Goal: Task Accomplishment & Management: Use online tool/utility

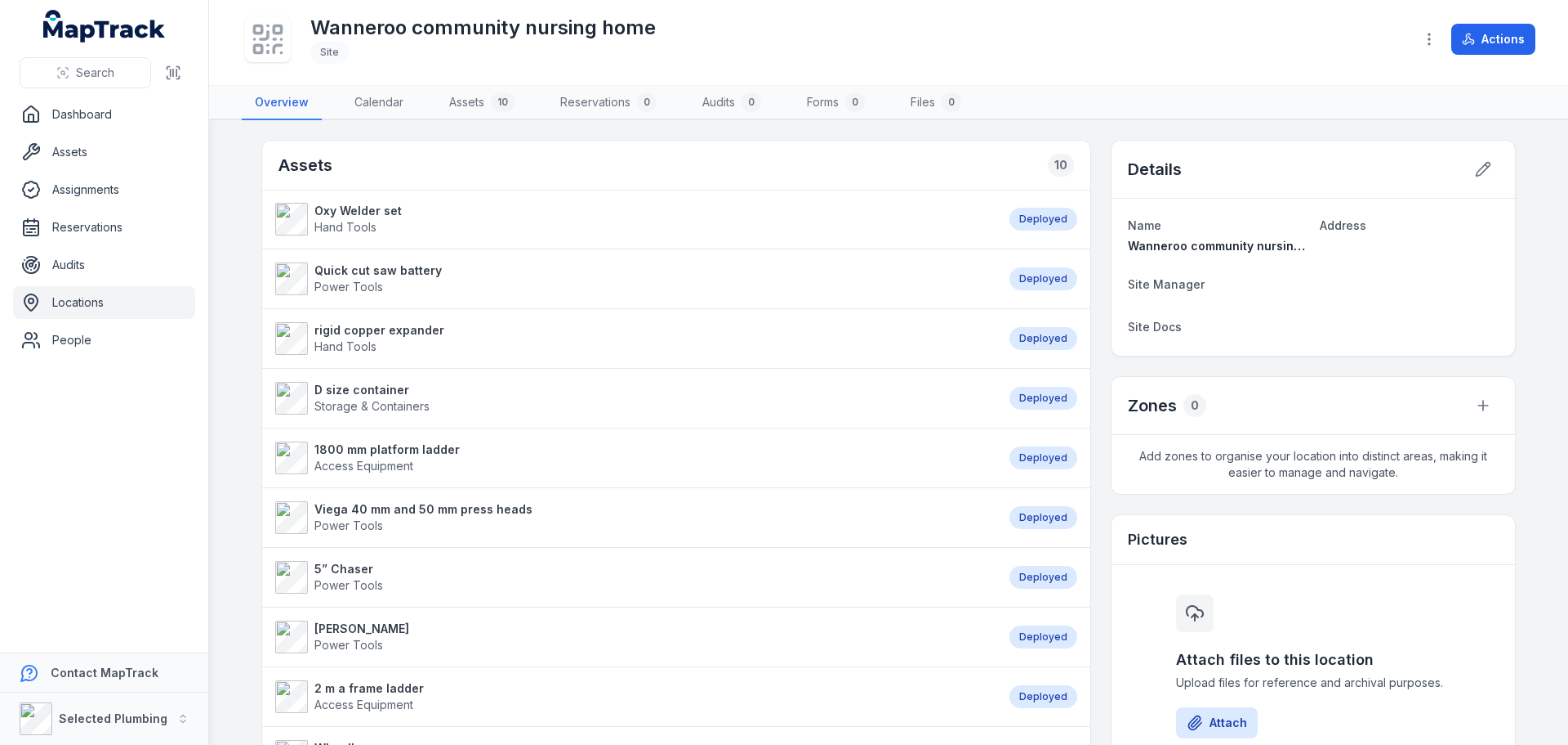
click at [81, 305] on link "Locations" at bounding box center [104, 303] width 182 height 33
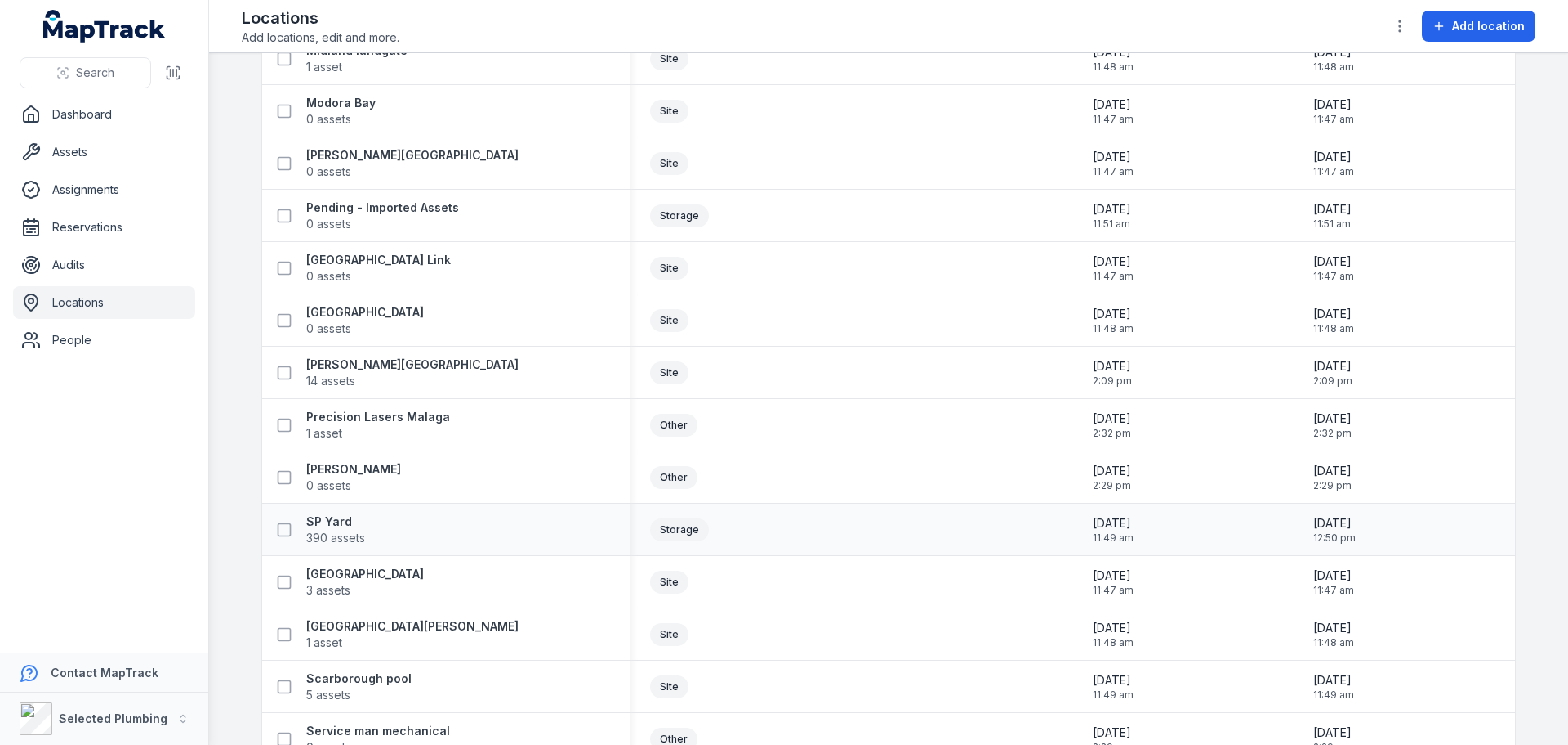
scroll to position [1716, 0]
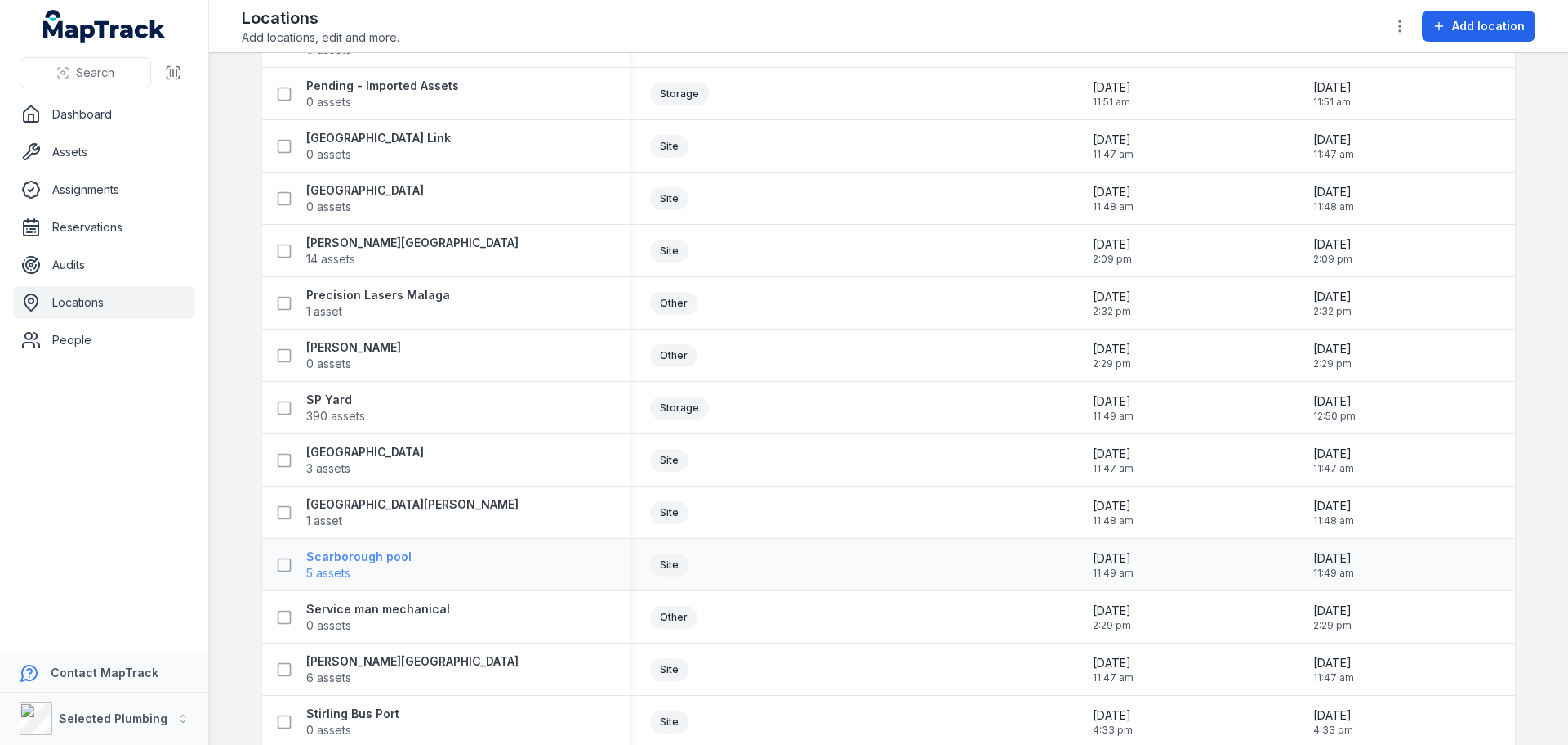
click at [336, 558] on strong "Scarborough pool" at bounding box center [359, 556] width 105 height 16
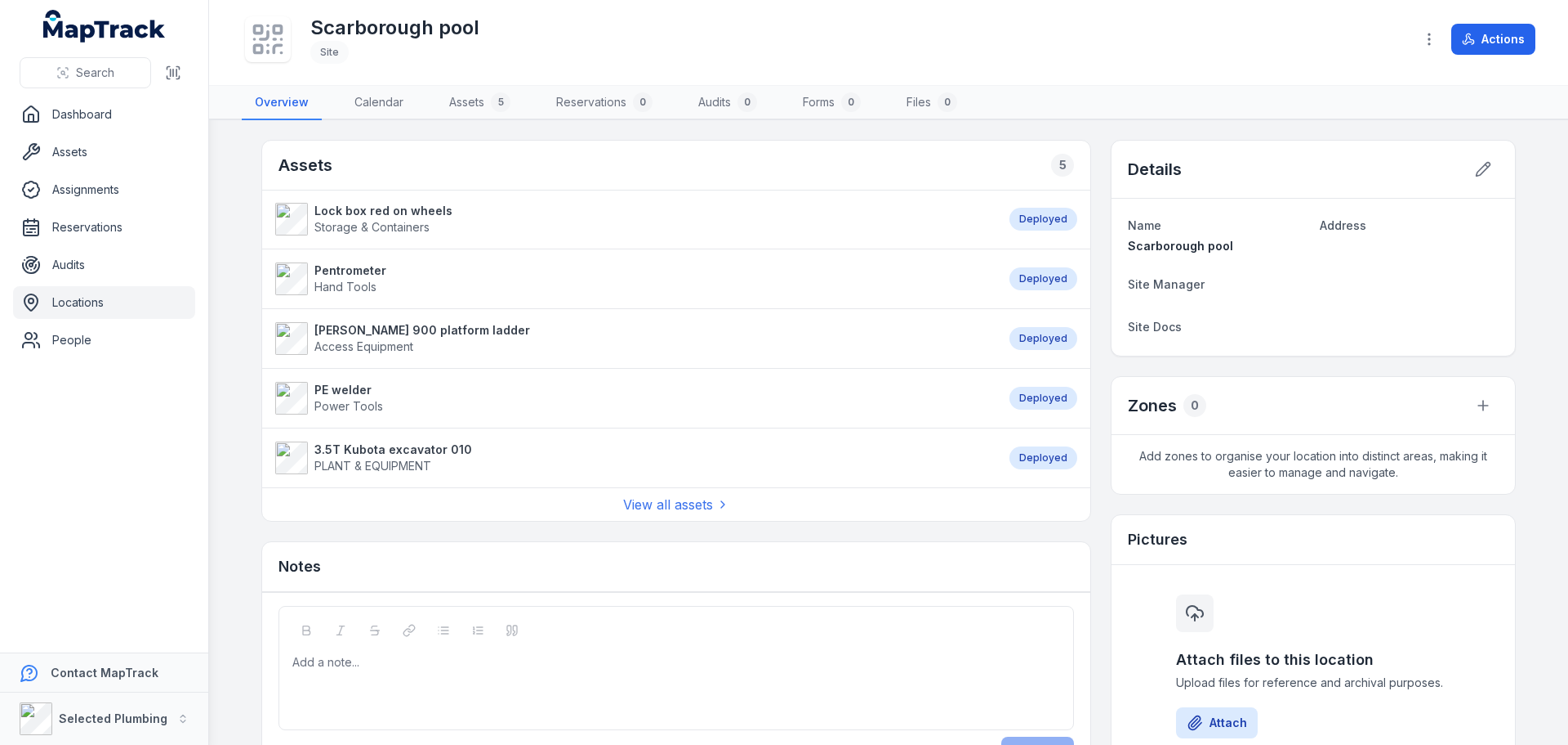
click at [387, 454] on strong "3.5T Kubota excavator 010" at bounding box center [393, 449] width 158 height 16
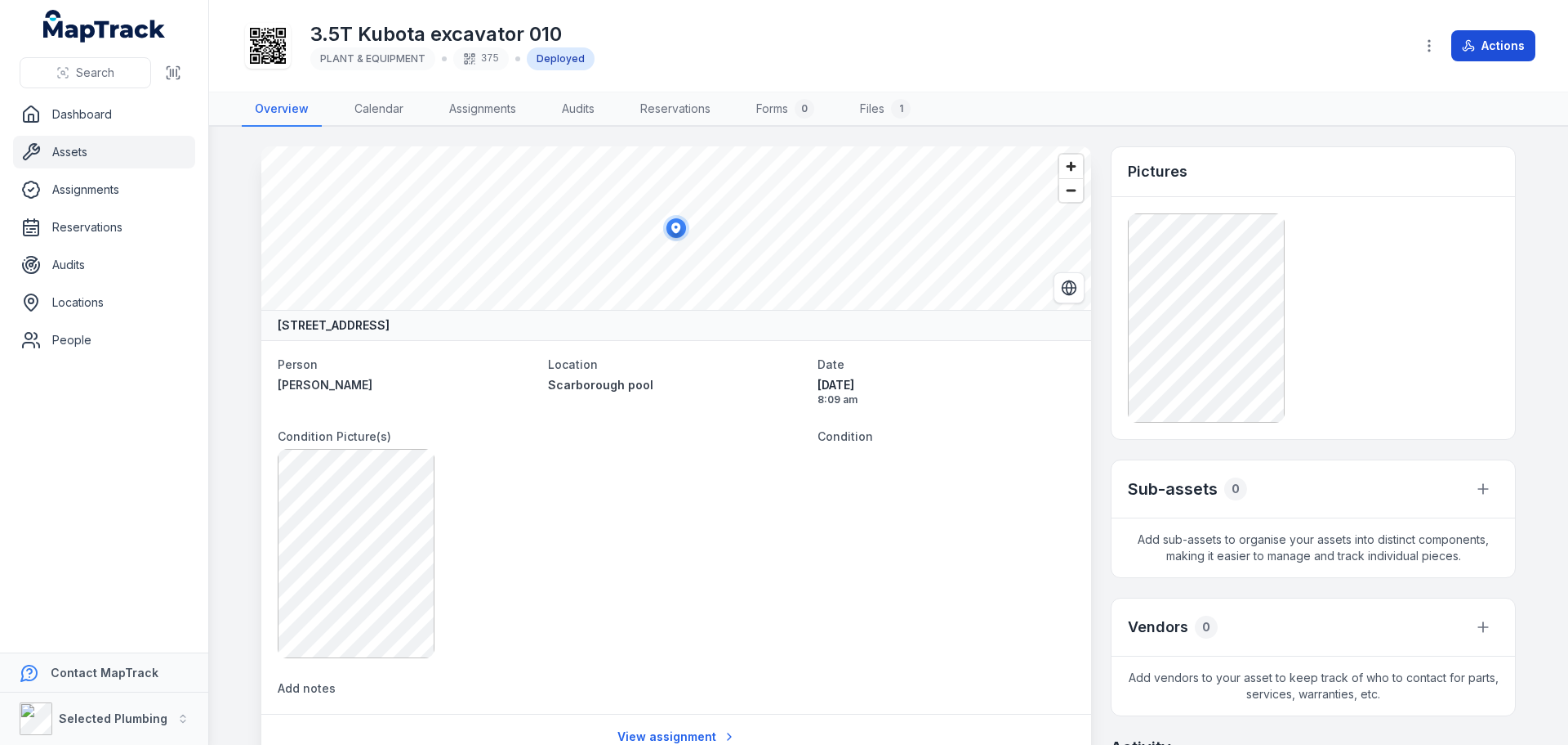
click at [1488, 44] on button "Actions" at bounding box center [1493, 46] width 84 height 31
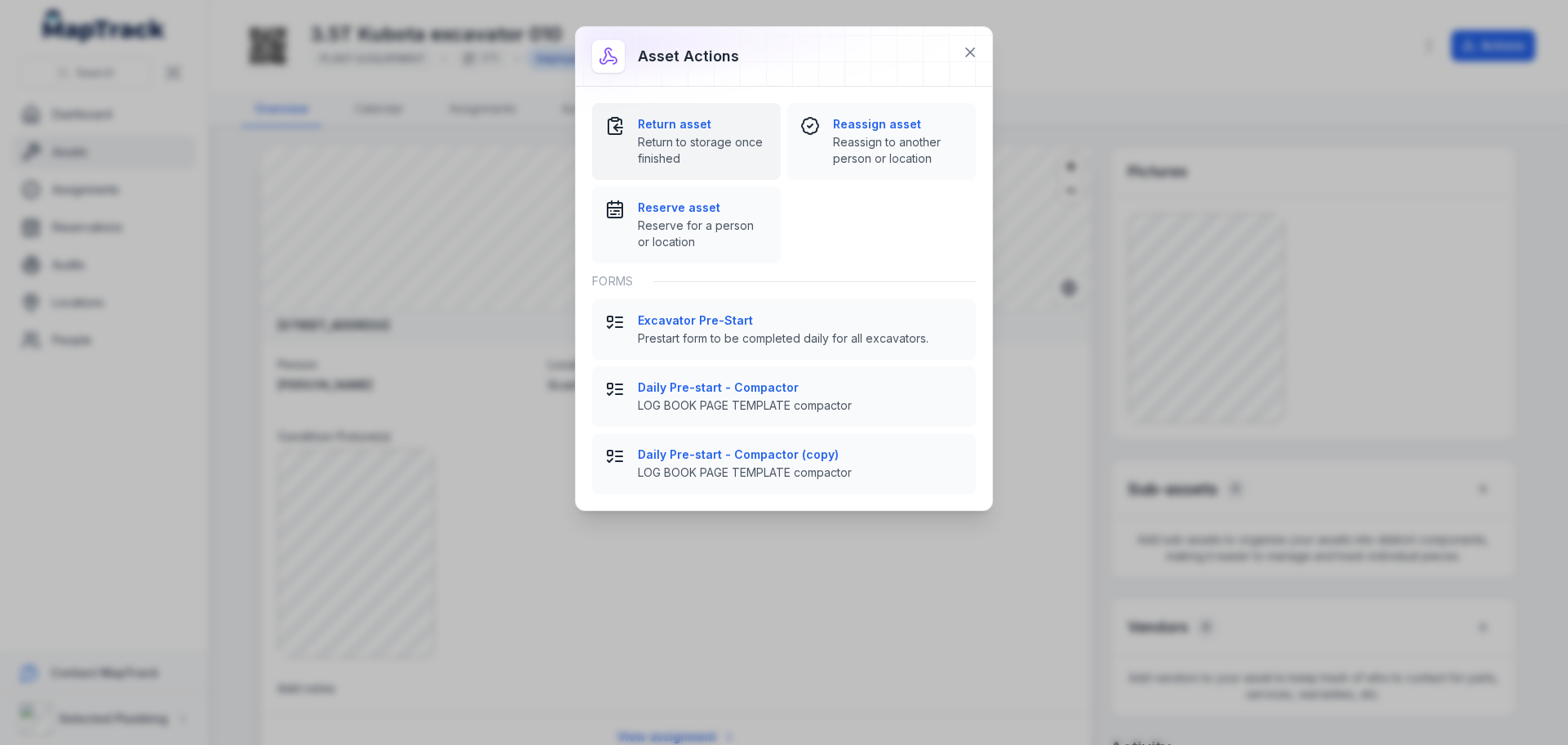
click at [659, 137] on span "Return to storage once finished" at bounding box center [703, 151] width 130 height 33
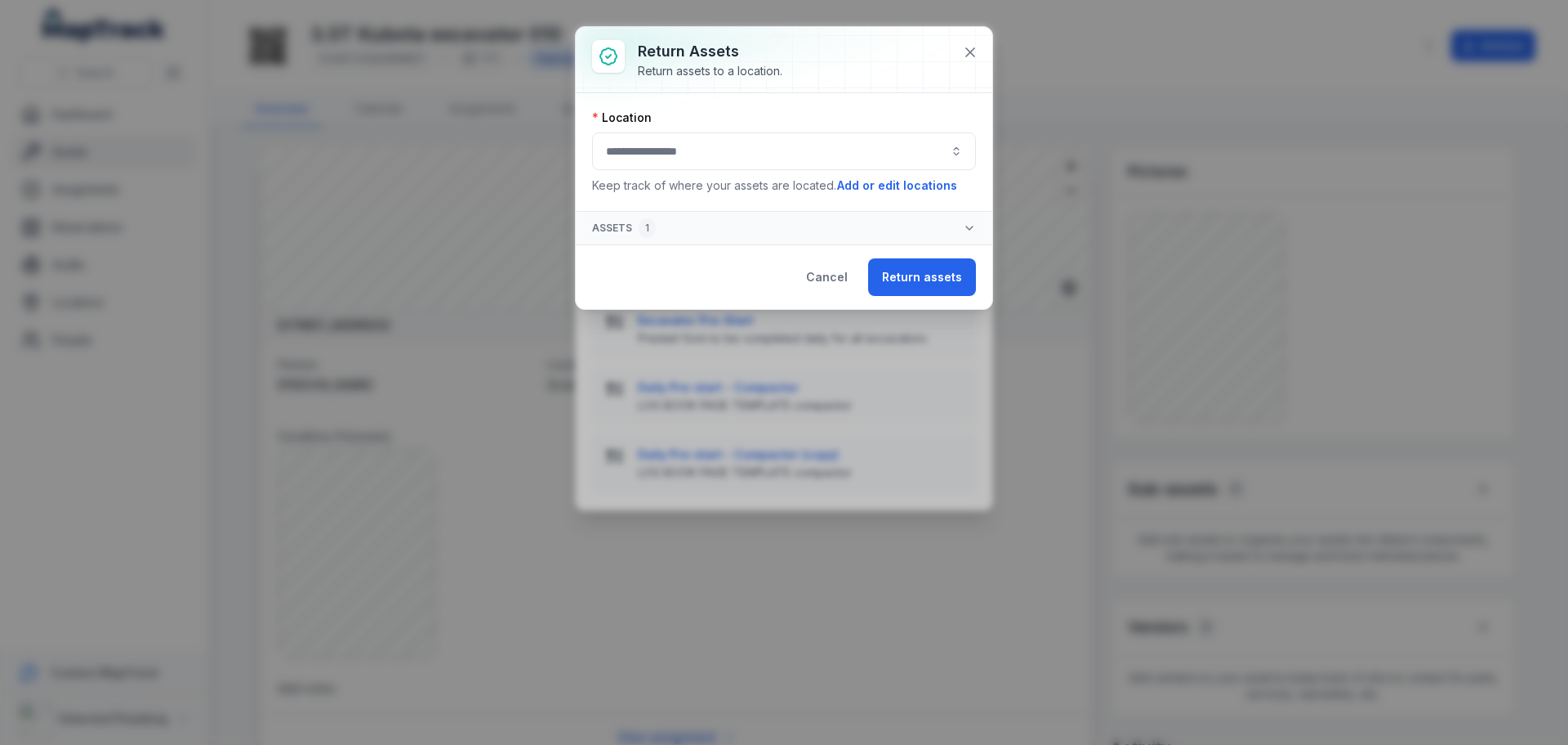
click at [745, 157] on button "button" at bounding box center [784, 151] width 384 height 38
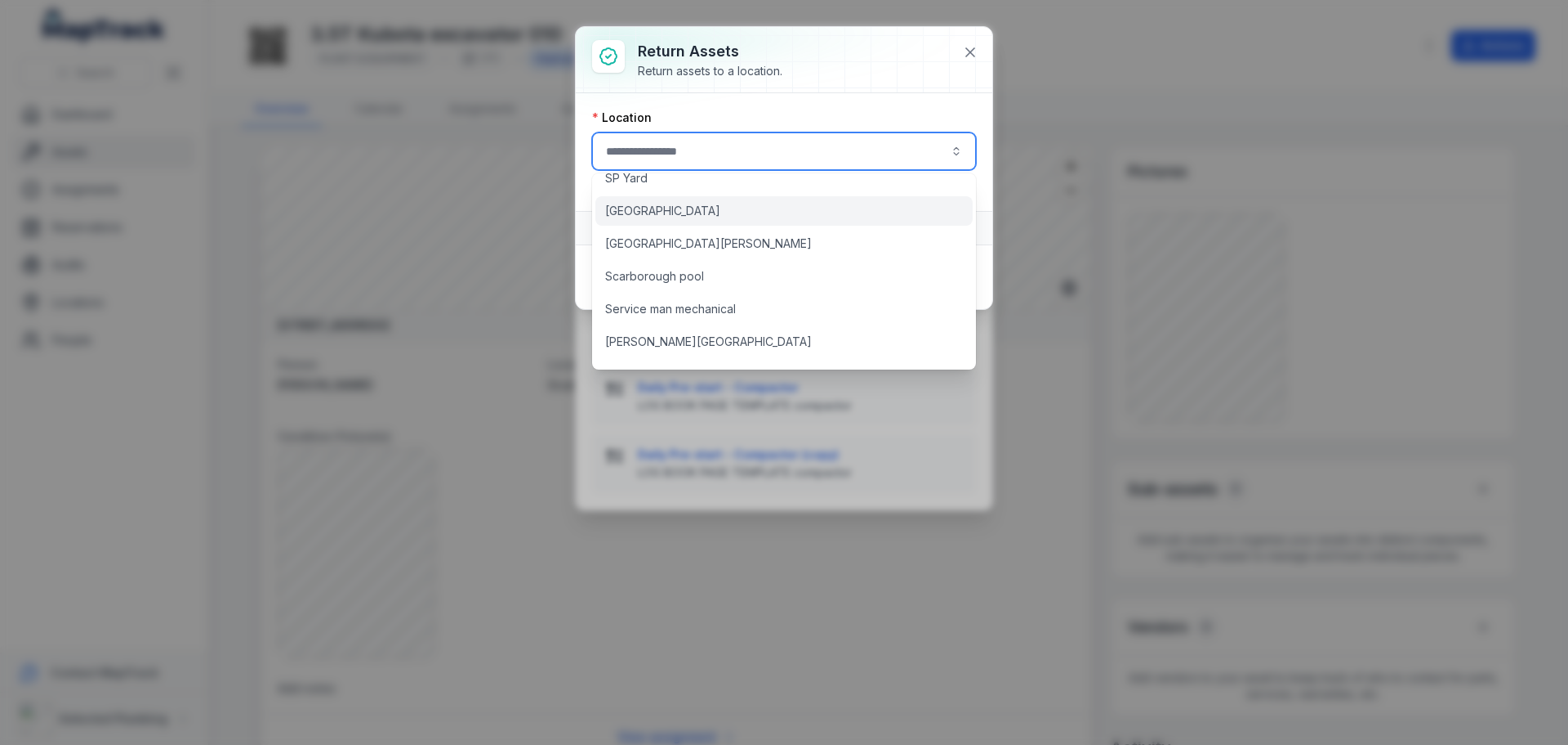
scroll to position [1144, 0]
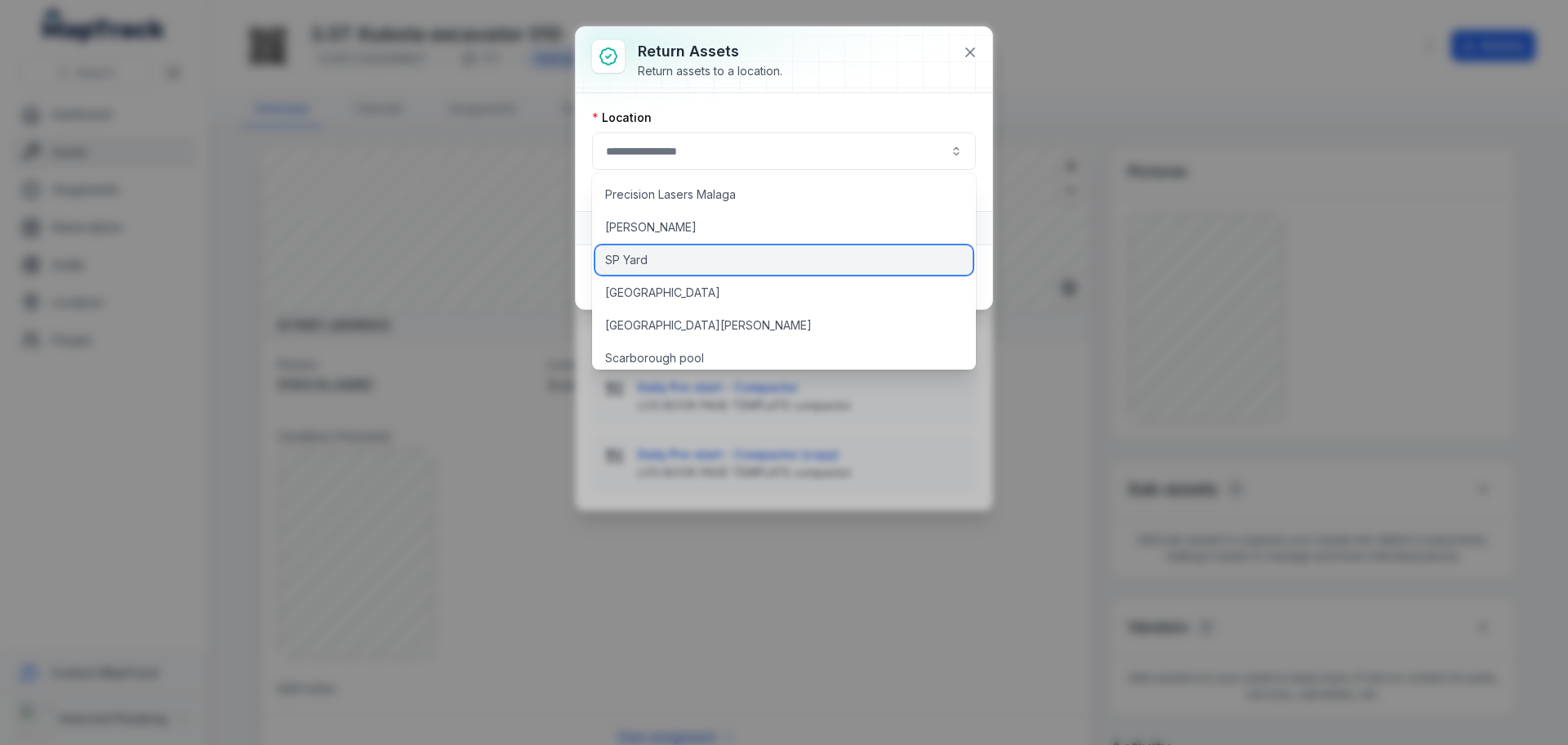
click at [633, 263] on span "SP Yard" at bounding box center [627, 260] width 43 height 16
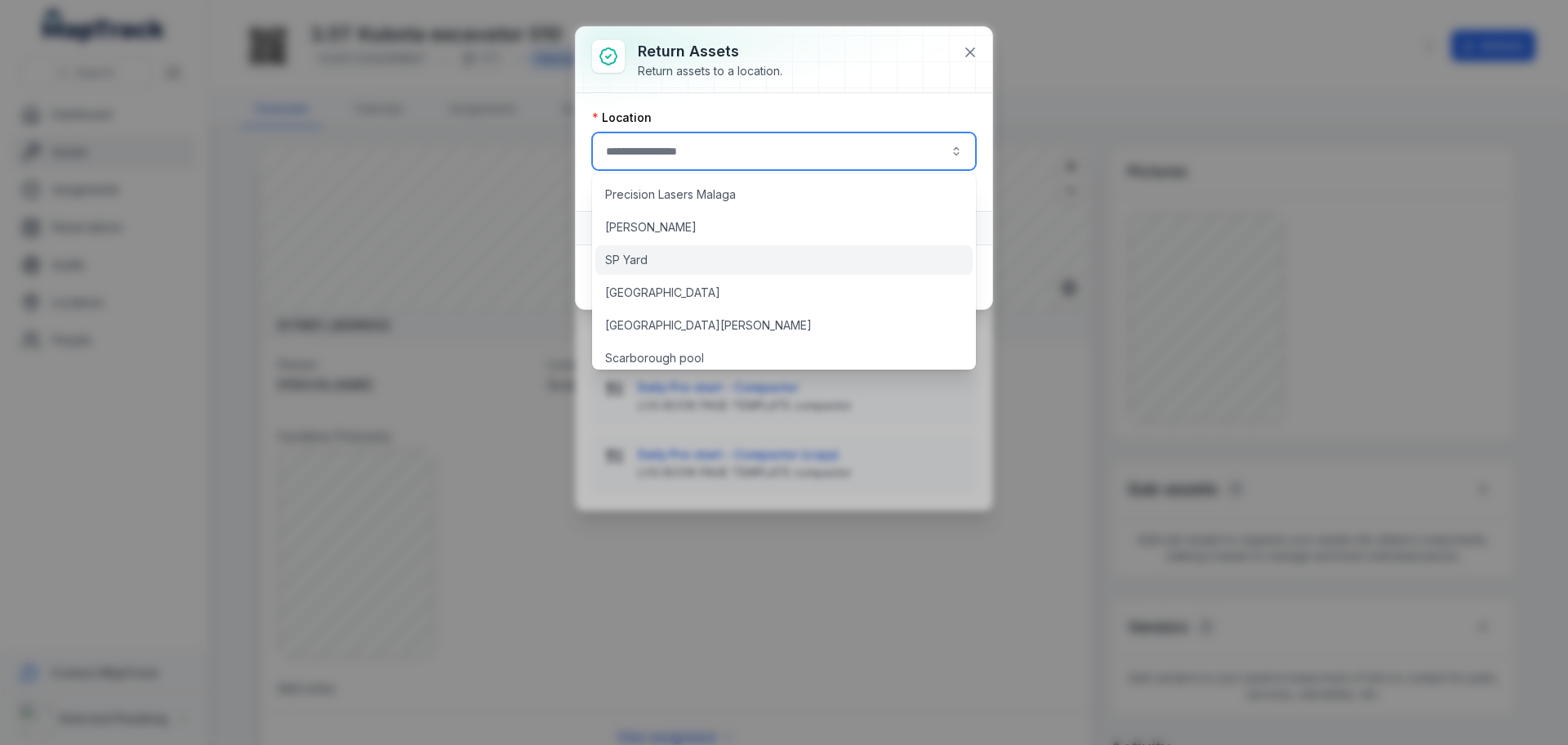
type input "*******"
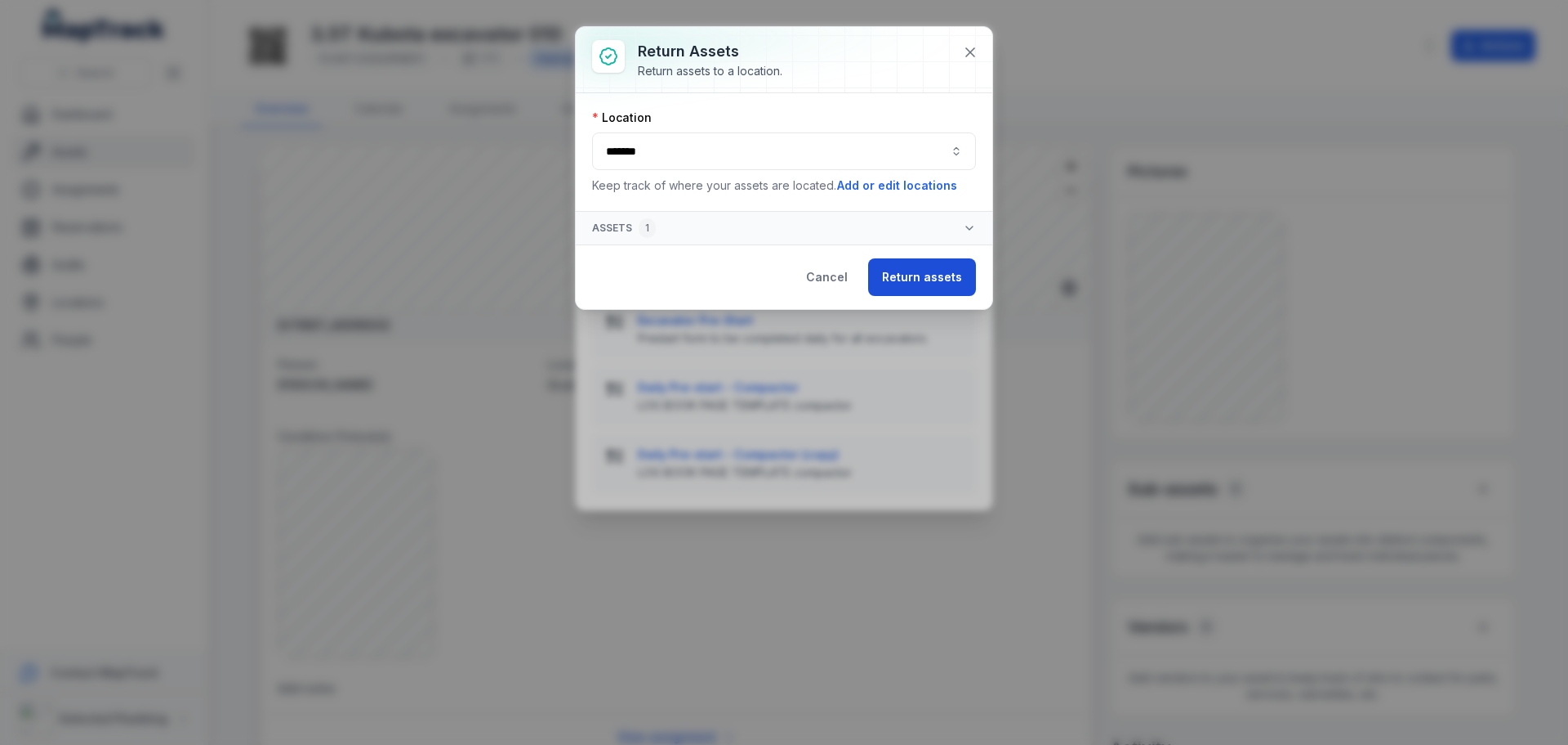
click at [921, 277] on button "Return assets" at bounding box center [922, 277] width 108 height 38
